Goal: Task Accomplishment & Management: Use online tool/utility

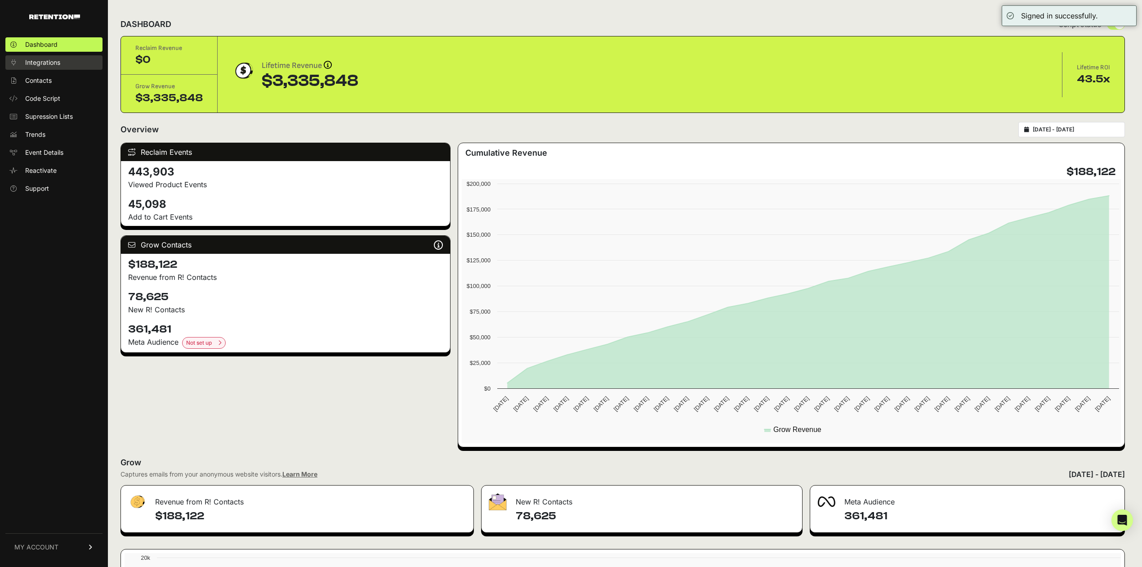
click at [65, 62] on link "Integrations" at bounding box center [53, 62] width 97 height 14
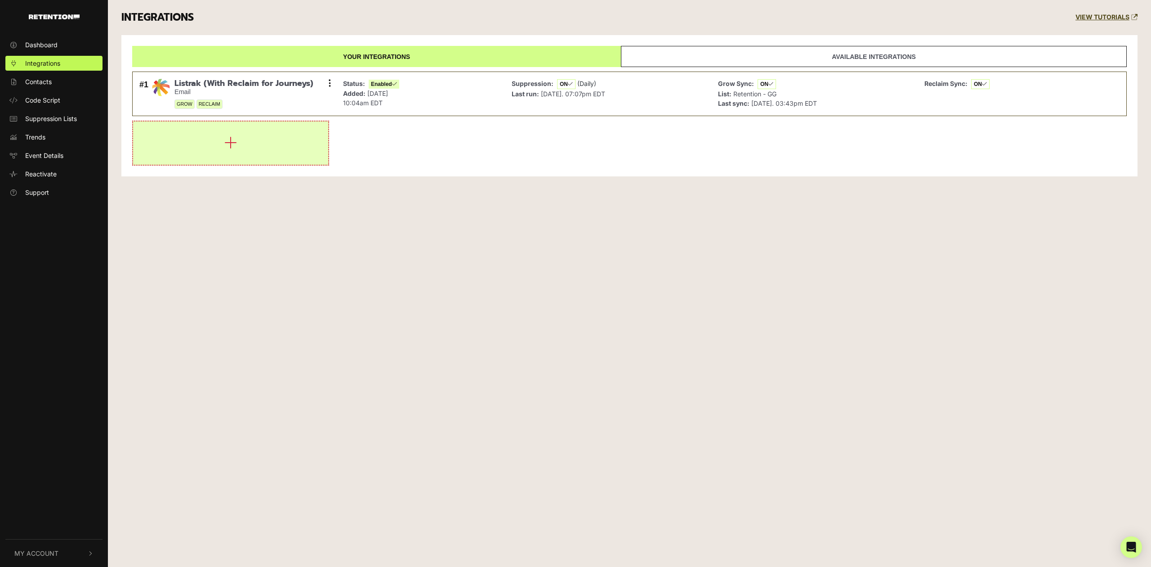
click at [240, 146] on button "button" at bounding box center [230, 142] width 195 height 43
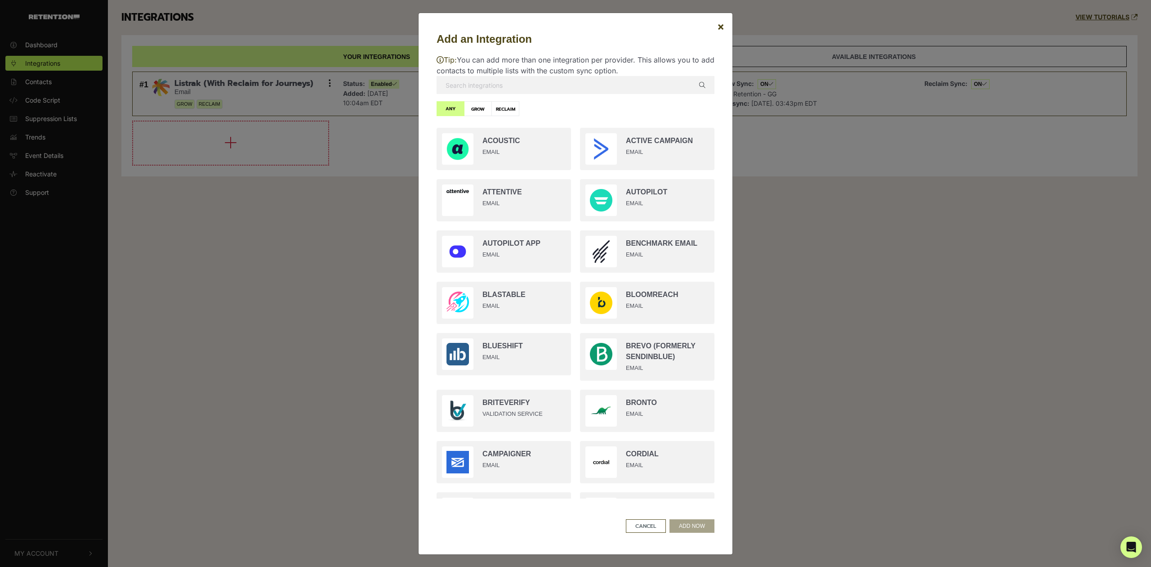
click at [623, 92] on input "text" at bounding box center [576, 85] width 278 height 18
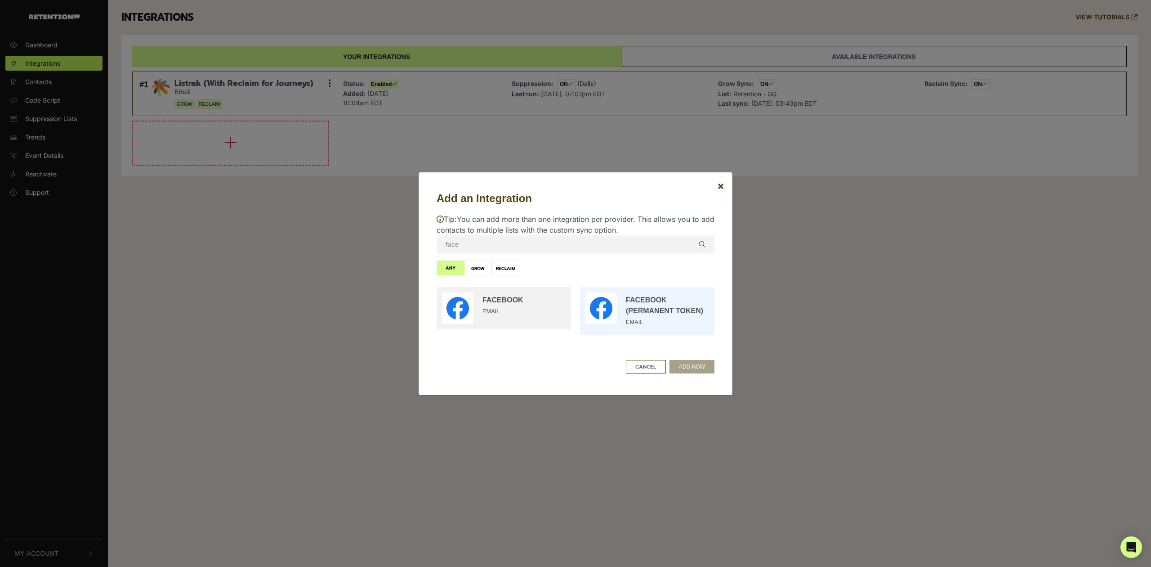
type input "face"
click at [644, 321] on input "radio" at bounding box center [647, 310] width 143 height 57
radio input "true"
click at [686, 363] on button "ADD NOW" at bounding box center [692, 366] width 45 height 13
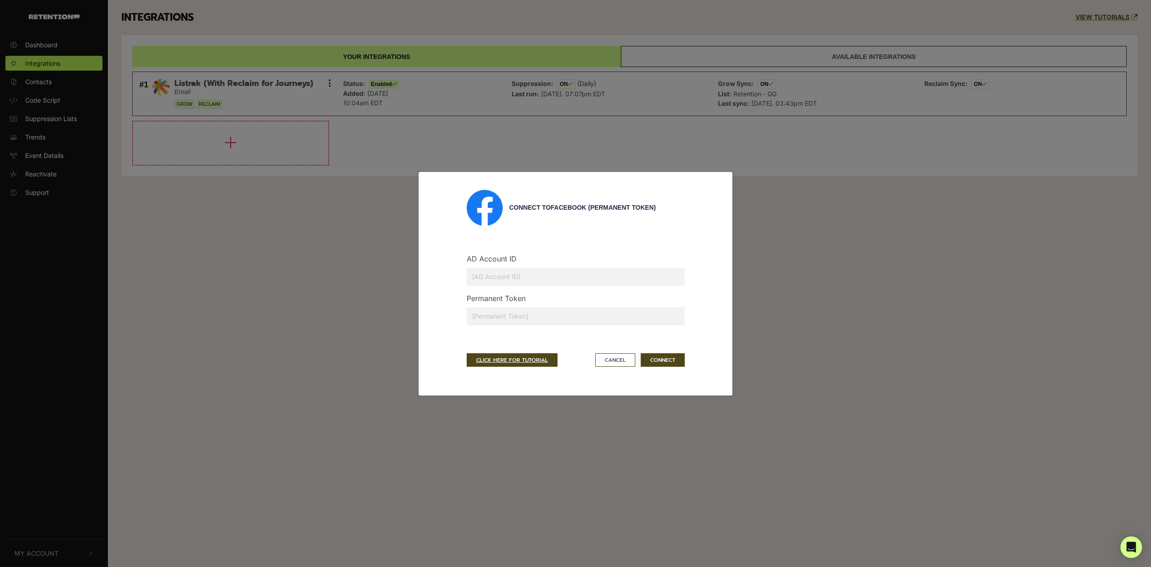
click at [531, 318] on input "text" at bounding box center [576, 316] width 218 height 18
paste input "EAAVfVkZBOnNsBPrQL2PI5JjNaCKPjTESnC82h4EdA2Wqibo6w9ISuYPPo2OQx9Gq8ZCFPNHdKZBOIE…"
type input "EAAVfVkZBOnNsBPrQL2PI5JjNaCKPjTESnC82h4EdA2Wqibo6w9ISuYPPo2OQx9Gq8ZCFPNHdKZBOIE…"
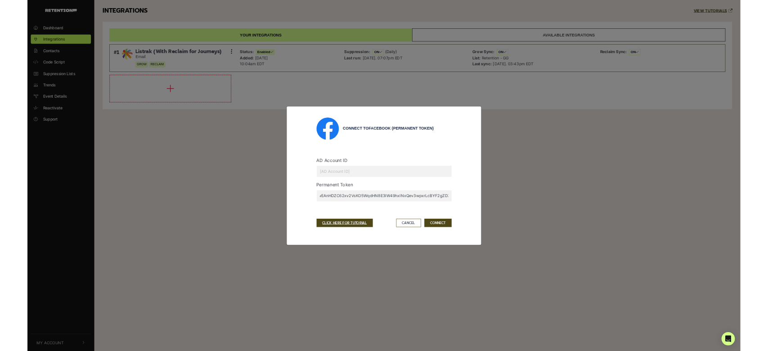
scroll to position [0, 0]
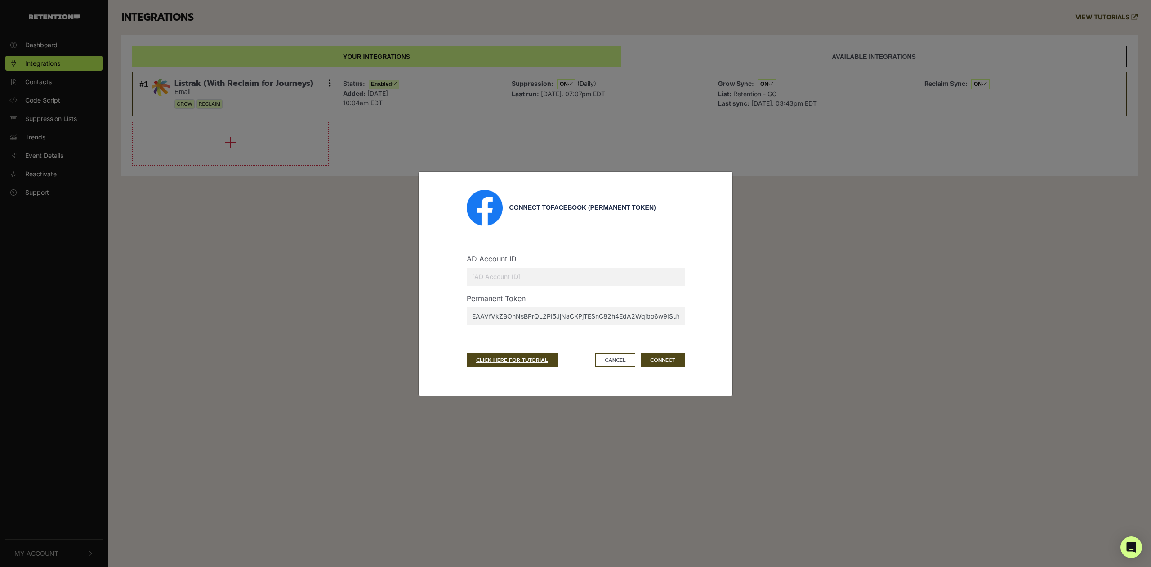
click at [541, 276] on input "text" at bounding box center [576, 277] width 218 height 18
paste input "1647722345265990"
type input "1647722345265990"
click at [630, 253] on div "AD Account ID 1647722345265990" at bounding box center [576, 273] width 232 height 40
click at [660, 358] on button "CONNECT" at bounding box center [663, 359] width 44 height 13
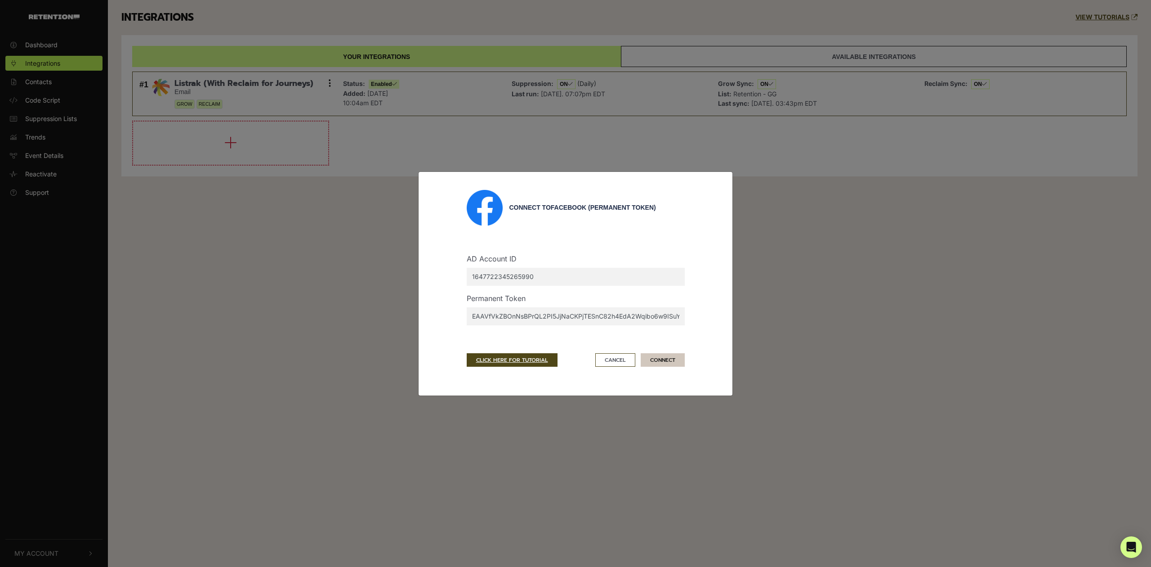
click at [651, 358] on button "CONNECT" at bounding box center [663, 359] width 44 height 13
click at [649, 360] on button "CONNECT" at bounding box center [663, 359] width 44 height 13
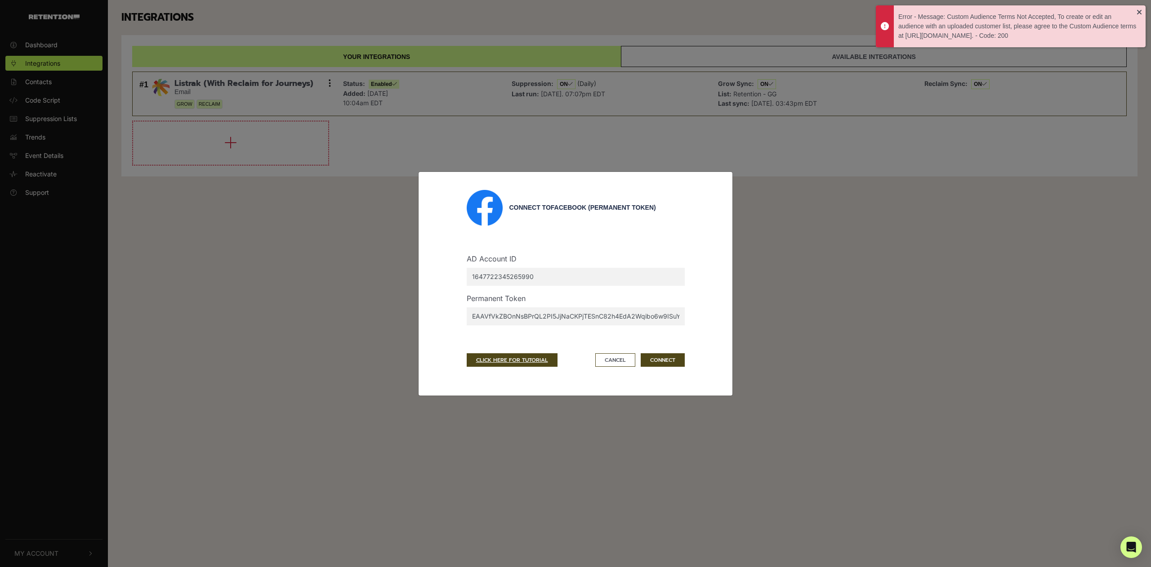
drag, startPoint x: 803, startPoint y: 198, endPoint x: 1088, endPoint y: 24, distance: 334.1
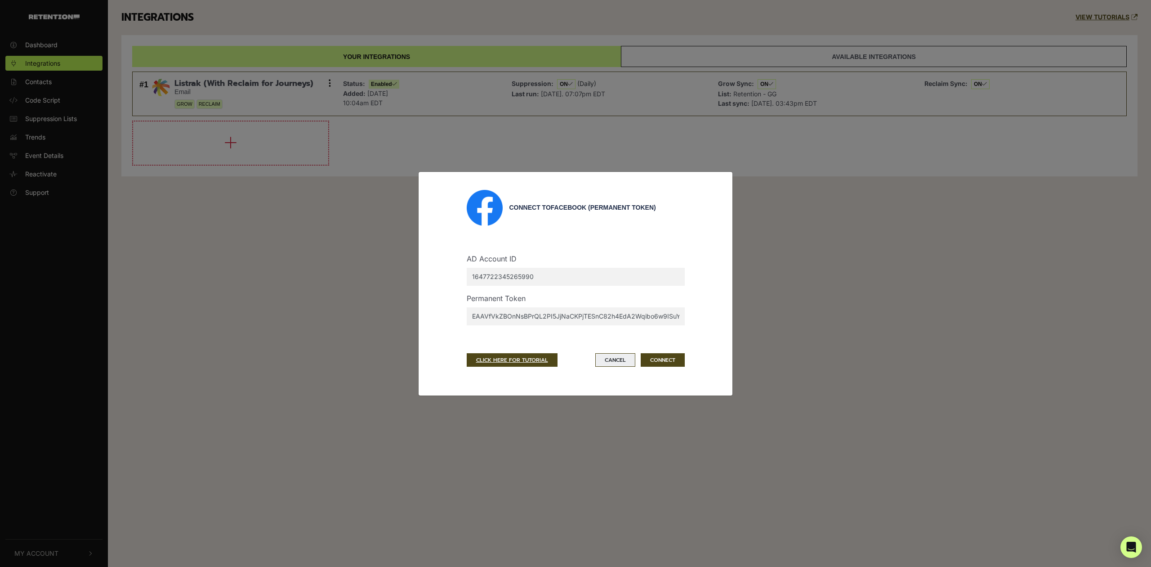
click at [621, 362] on button "Cancel" at bounding box center [615, 359] width 40 height 13
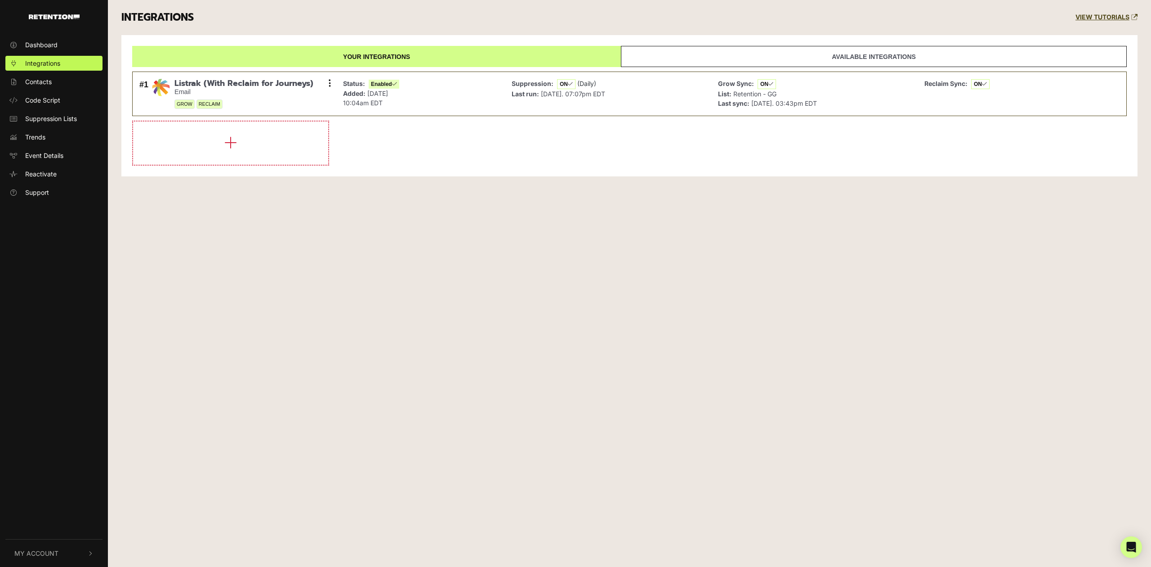
click at [589, 308] on div "Dashboard Integrations Contacts Code Script Suppression Lists Trends Event Deta…" at bounding box center [575, 283] width 1151 height 567
